Goal: Register for event/course

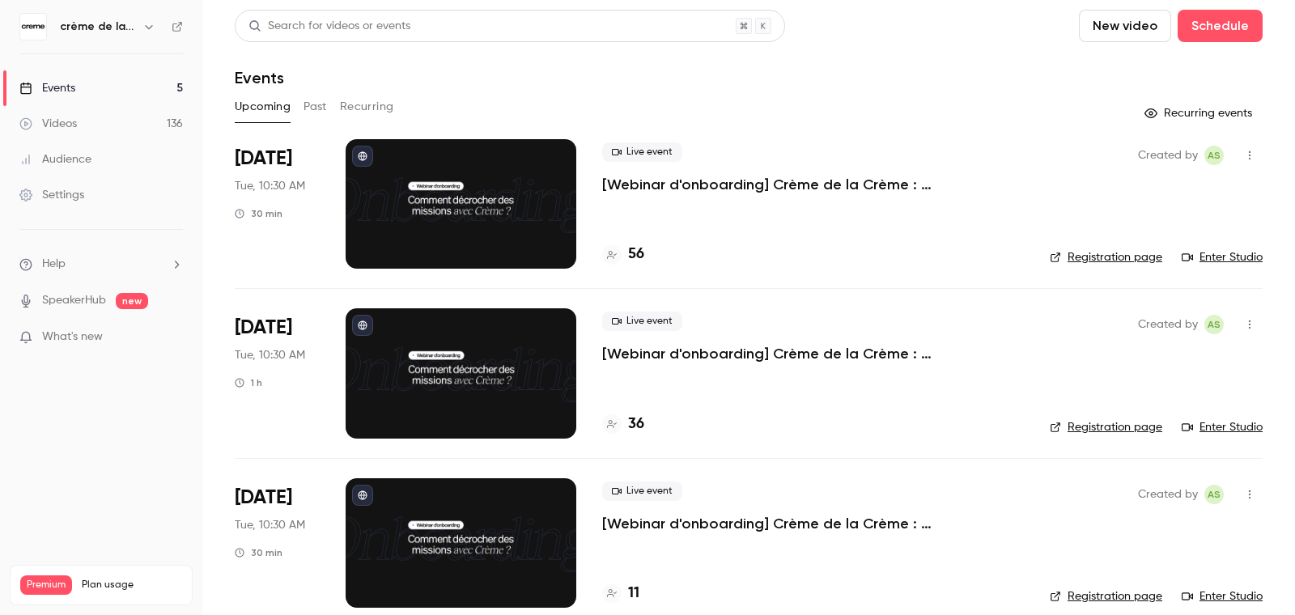
click at [749, 180] on p "[Webinar d'onboarding] Crème de la Crème : [PERSON_NAME] & Q&A par [PERSON_NAME]" at bounding box center [813, 184] width 422 height 19
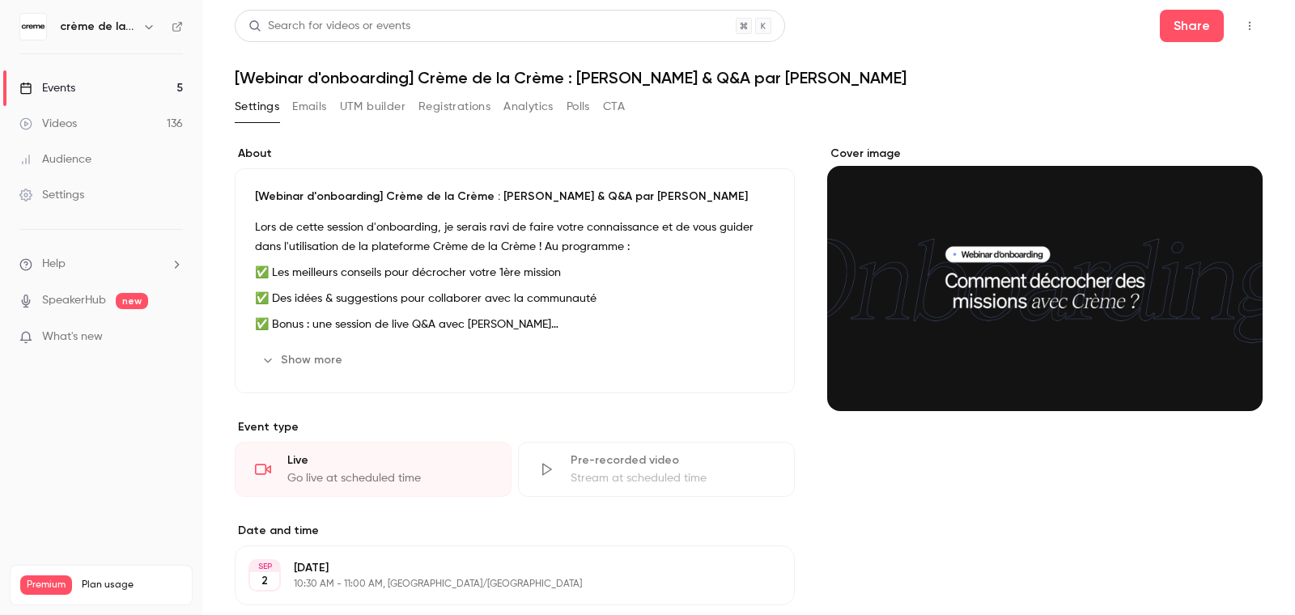
click at [58, 91] on div "Events" at bounding box center [47, 88] width 56 height 16
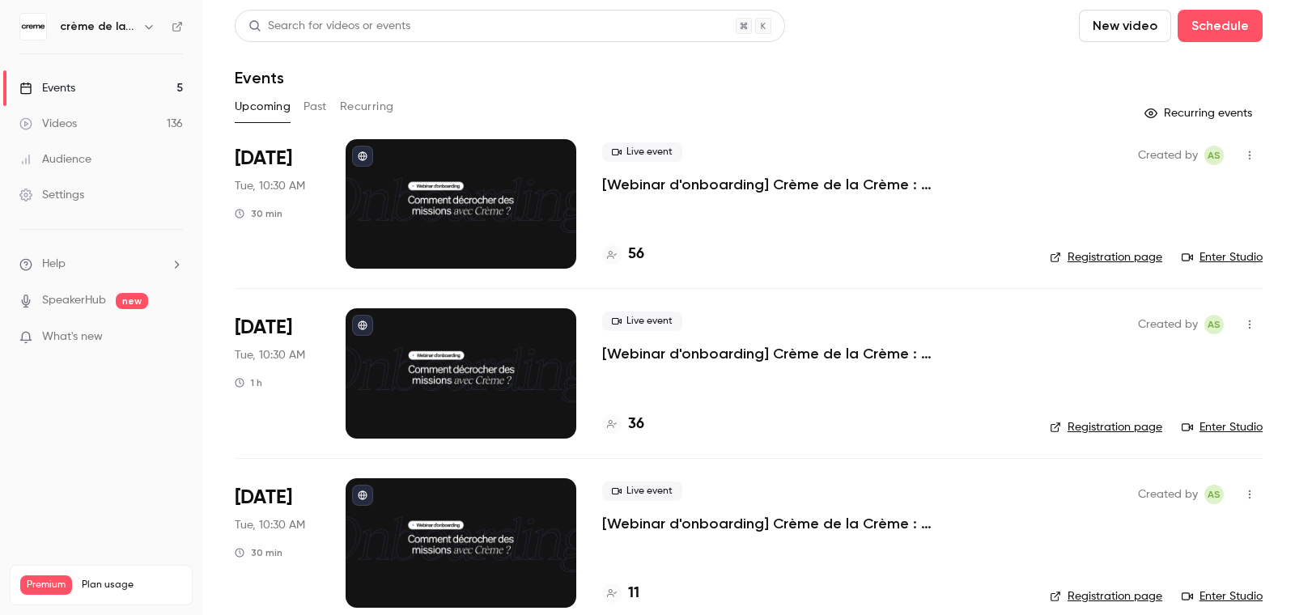
click at [1205, 257] on link "Enter Studio" at bounding box center [1222, 257] width 81 height 16
